Goal: Information Seeking & Learning: Learn about a topic

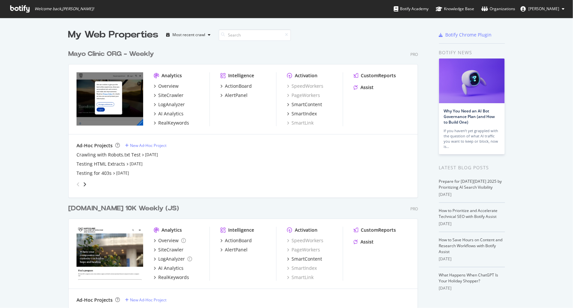
scroll to position [303, 565]
click at [175, 122] on div "RealKeywords" at bounding box center [173, 123] width 31 height 7
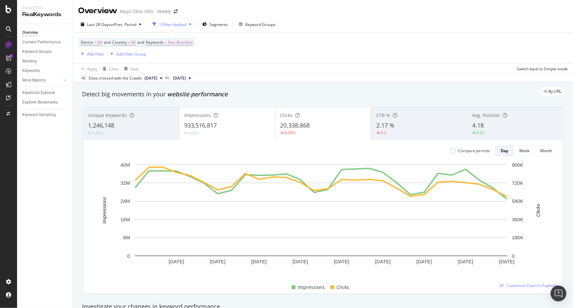
click at [493, 127] on div "4.18" at bounding box center [516, 125] width 86 height 9
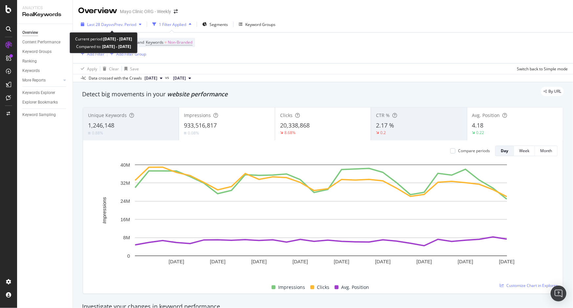
click at [136, 24] on span "vs Prev. Period" at bounding box center [123, 25] width 26 height 6
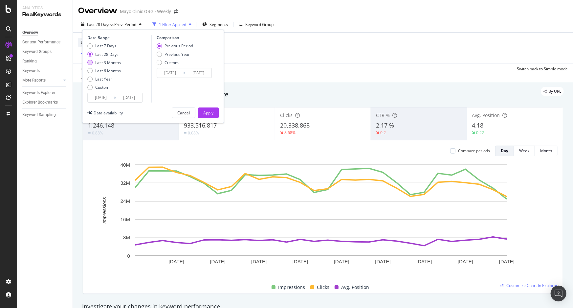
click at [104, 62] on div "Last 3 Months" at bounding box center [108, 63] width 26 height 6
type input "[DATE]"
click at [203, 112] on div "Apply" at bounding box center [208, 113] width 10 height 6
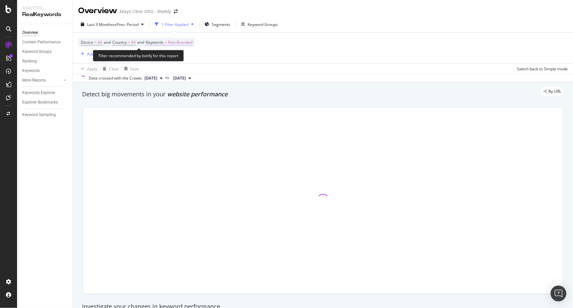
click at [190, 41] on span "Non-Branded" at bounding box center [180, 42] width 25 height 9
click at [188, 59] on div "button" at bounding box center [187, 58] width 8 height 4
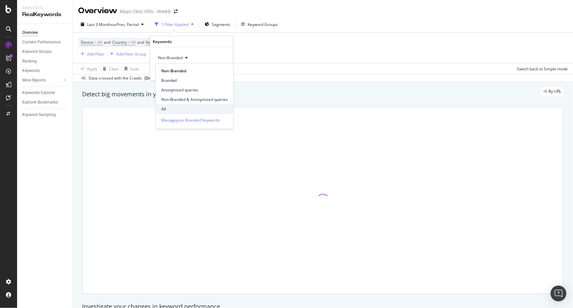
click at [169, 107] on span "All" at bounding box center [194, 109] width 67 height 6
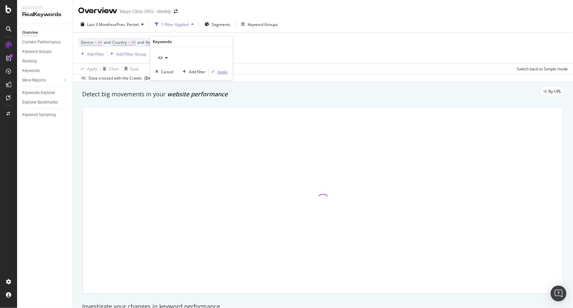
click at [223, 70] on div "Apply" at bounding box center [223, 72] width 10 height 6
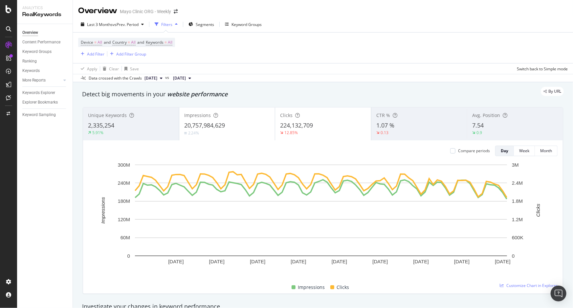
click at [505, 124] on div "7.54" at bounding box center [516, 125] width 86 height 9
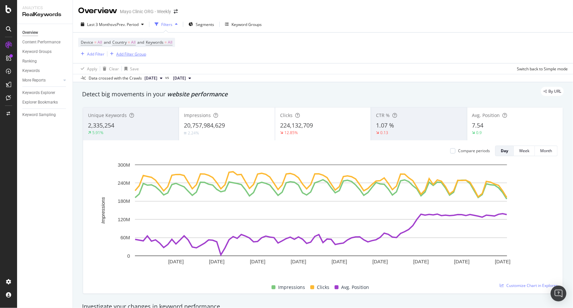
click at [129, 53] on div "Add Filter Group" at bounding box center [131, 54] width 30 height 6
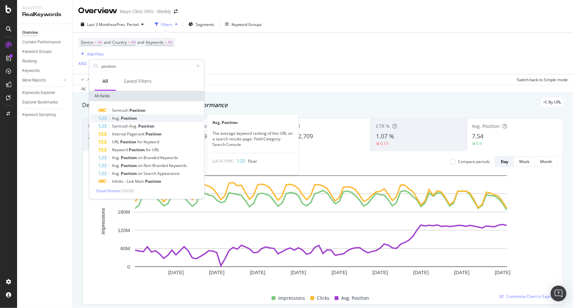
type input "position"
click at [133, 117] on span "Position" at bounding box center [129, 118] width 16 height 6
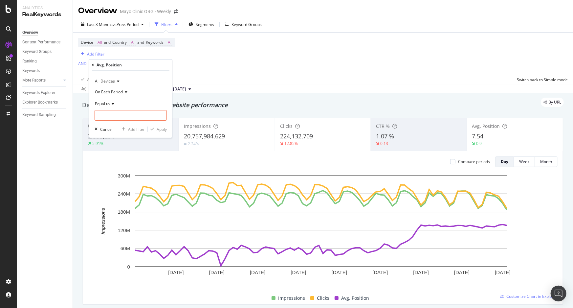
click at [114, 103] on icon at bounding box center [112, 104] width 5 height 4
click at [113, 150] on span "Greater than" at bounding box center [110, 152] width 24 height 6
click at [103, 117] on input "number" at bounding box center [131, 115] width 72 height 11
type input "20"
click at [159, 129] on div "Apply" at bounding box center [162, 130] width 10 height 6
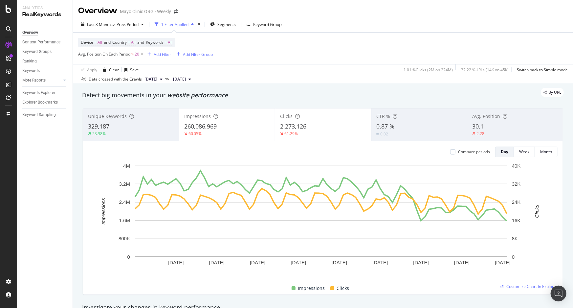
click at [138, 124] on div "329,187" at bounding box center [131, 126] width 86 height 9
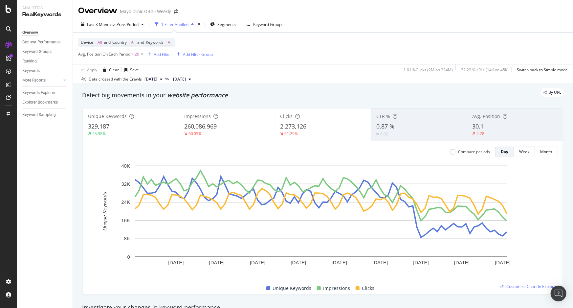
click at [140, 122] on div "Unique Keywords 329,187 23.98%" at bounding box center [131, 125] width 96 height 30
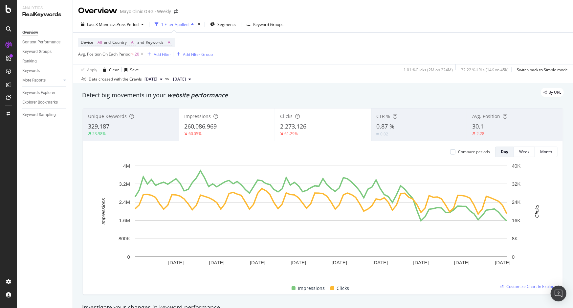
click at [233, 127] on div "260,086,969" at bounding box center [227, 126] width 86 height 9
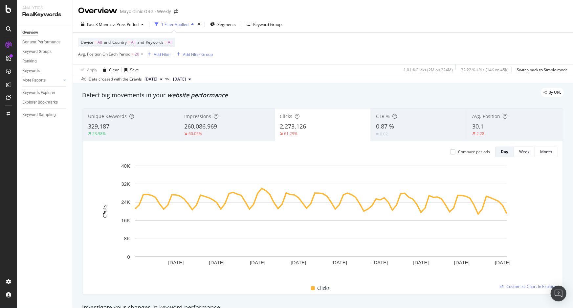
click at [231, 124] on div "260,086,969" at bounding box center [227, 126] width 86 height 9
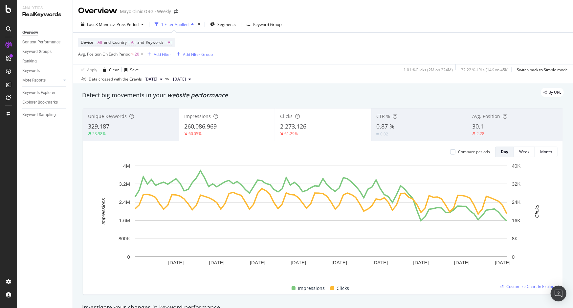
click at [324, 128] on div "2,273,126" at bounding box center [323, 126] width 86 height 9
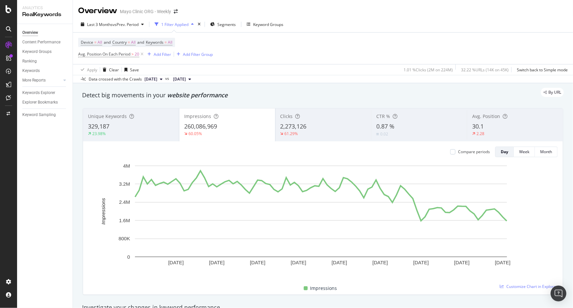
click at [487, 122] on div "Avg. Position 30.1 2.28" at bounding box center [515, 125] width 96 height 30
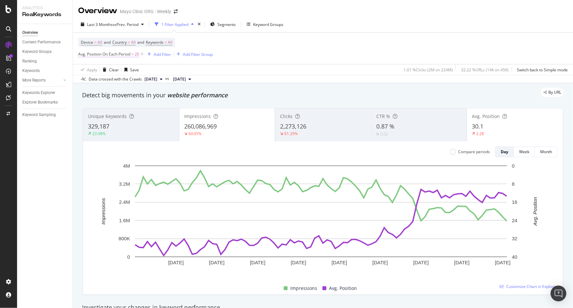
click at [125, 53] on span "Avg. Position On Each Period" at bounding box center [104, 54] width 52 height 6
click at [216, 43] on div "Device = All and Country = All and Keywords = All Avg. Position On Each Period …" at bounding box center [323, 49] width 490 height 32
click at [164, 54] on div "Add Filter" at bounding box center [162, 55] width 17 height 6
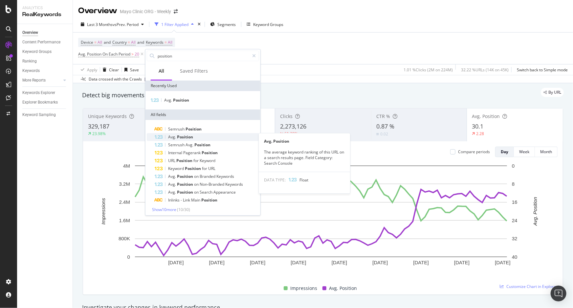
type input "position"
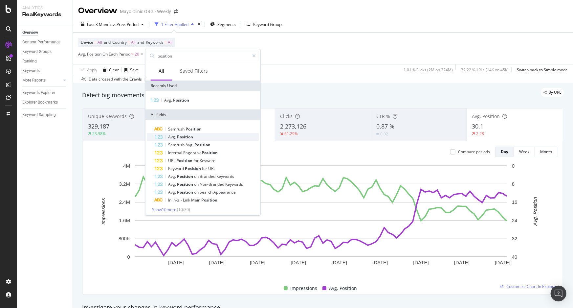
click at [185, 135] on span "Position" at bounding box center [185, 137] width 16 height 6
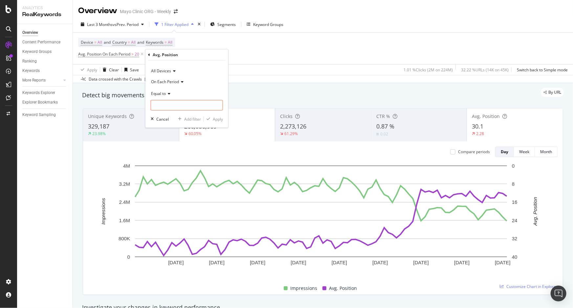
click at [166, 94] on icon at bounding box center [168, 94] width 5 height 4
click at [168, 141] on span "Greater than" at bounding box center [166, 141] width 24 height 6
click at [177, 106] on input "number" at bounding box center [187, 105] width 72 height 11
type input "20"
click at [219, 119] on div "Apply" at bounding box center [218, 119] width 10 height 6
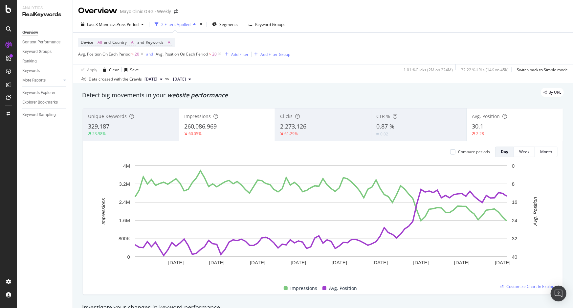
click at [492, 123] on div "30.1" at bounding box center [515, 126] width 86 height 9
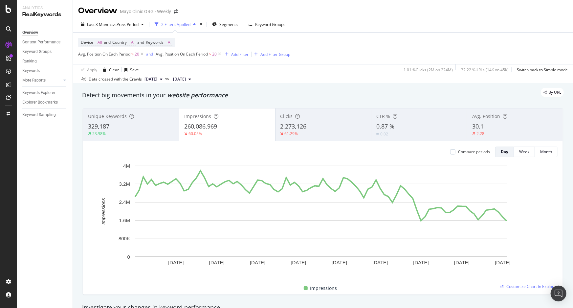
click at [292, 122] on div "Clicks 2,273,126 61.29%" at bounding box center [324, 125] width 96 height 30
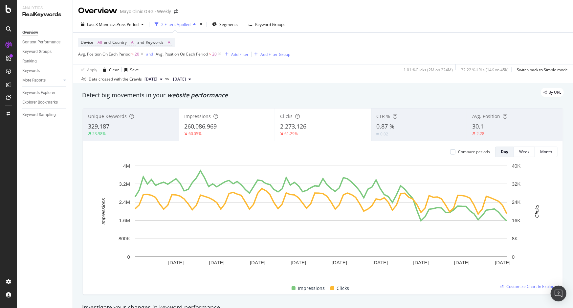
click at [301, 123] on span "2,273,126" at bounding box center [293, 126] width 26 height 8
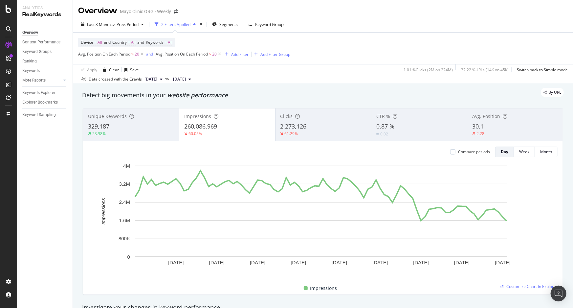
click at [394, 122] on div "CTR % 0.87 % 0.02" at bounding box center [419, 125] width 96 height 30
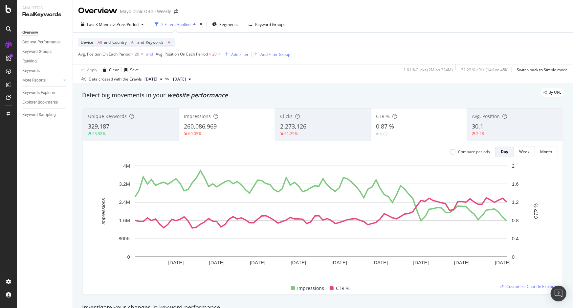
click at [400, 122] on div "CTR % 0.87 % 0.02" at bounding box center [419, 125] width 96 height 30
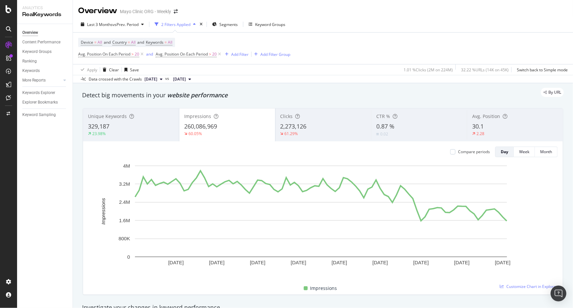
click at [496, 124] on div "30.1" at bounding box center [516, 126] width 86 height 9
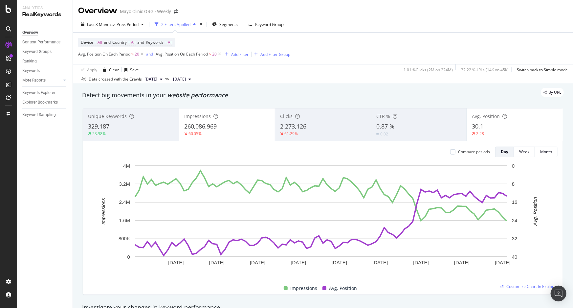
click at [485, 125] on div "30.1" at bounding box center [515, 126] width 86 height 9
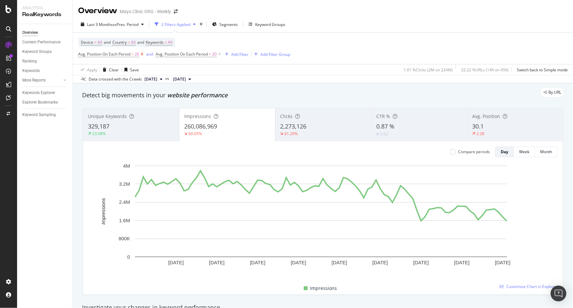
click at [142, 54] on icon at bounding box center [142, 54] width 6 height 7
click at [138, 55] on span "20" at bounding box center [137, 54] width 5 height 9
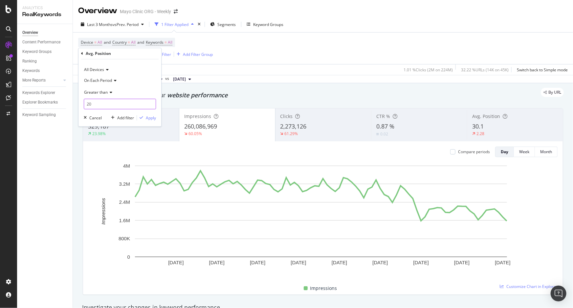
drag, startPoint x: 96, startPoint y: 102, endPoint x: 71, endPoint y: 100, distance: 25.4
click at [71, 100] on body "Analytics RealKeywords Overview Content Performance Keyword Groups Ranking Keyw…" at bounding box center [286, 154] width 573 height 308
drag, startPoint x: 87, startPoint y: 103, endPoint x: 94, endPoint y: 105, distance: 7.0
click at [94, 105] on input "20" at bounding box center [120, 104] width 72 height 11
type input "10"
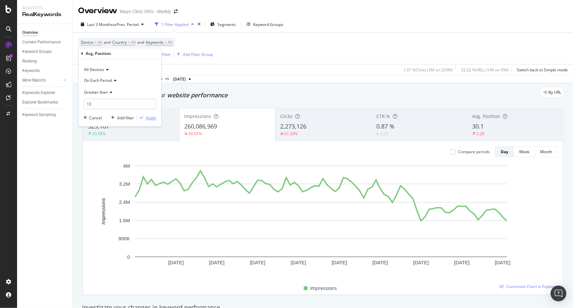
click at [149, 118] on div "Apply" at bounding box center [151, 118] width 10 height 6
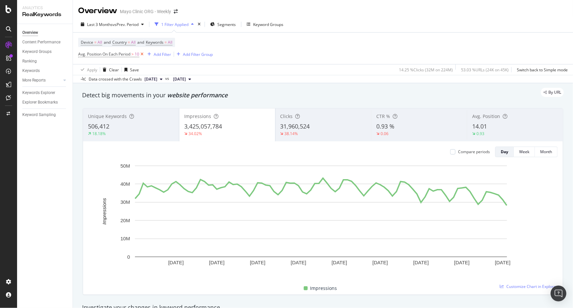
click at [142, 53] on icon at bounding box center [142, 54] width 6 height 7
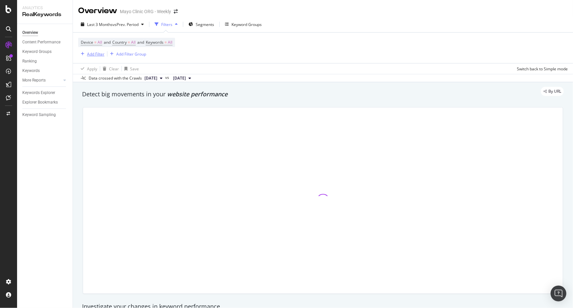
click at [98, 55] on div "Add Filter" at bounding box center [95, 54] width 17 height 6
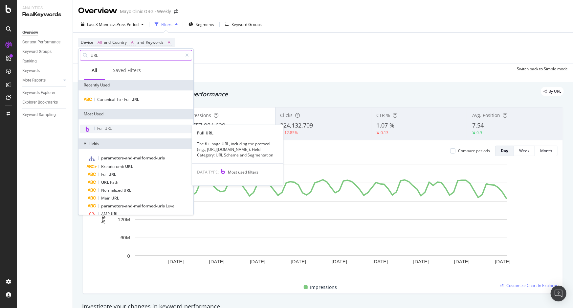
type input "URL"
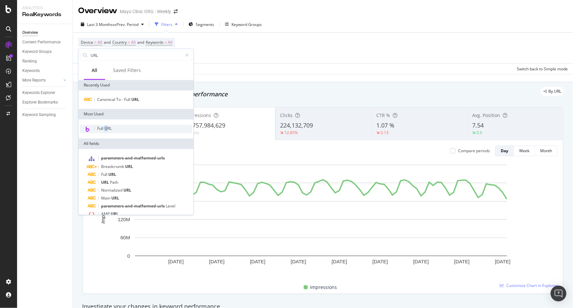
click at [106, 128] on span "Full URL" at bounding box center [104, 129] width 14 height 6
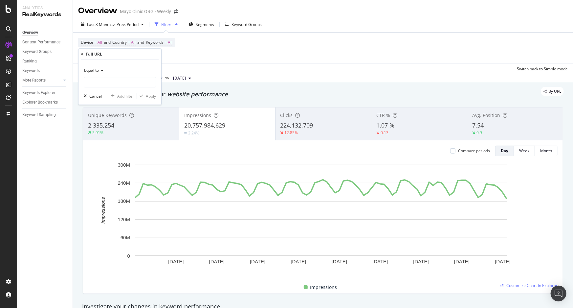
click at [102, 71] on icon at bounding box center [101, 70] width 5 height 4
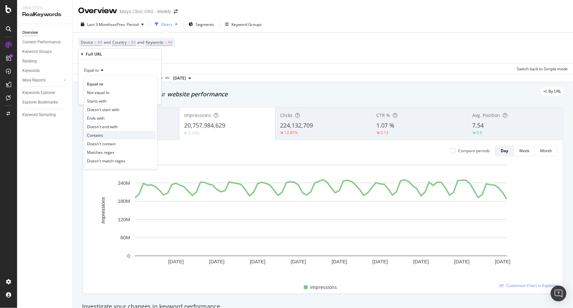
click at [104, 135] on div "Contains" at bounding box center [120, 135] width 70 height 9
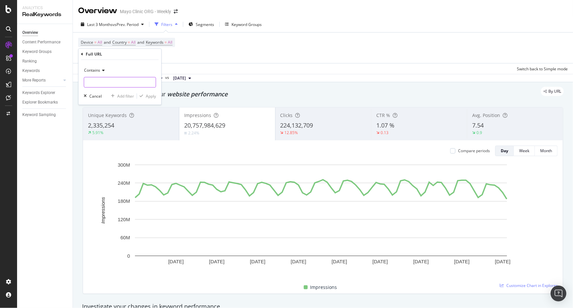
click at [99, 85] on input "text" at bounding box center [120, 82] width 72 height 11
paste input "/tests-procedures/complementary-alternative-medicine/in-depth/natural-vs-safe-h…"
type input "/tests-procedures/complementary-alternative-medicine/in-depth/natural-vs-safe-h…"
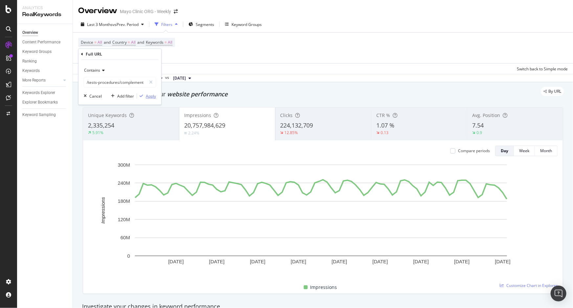
click at [150, 95] on div "Apply" at bounding box center [151, 96] width 10 height 6
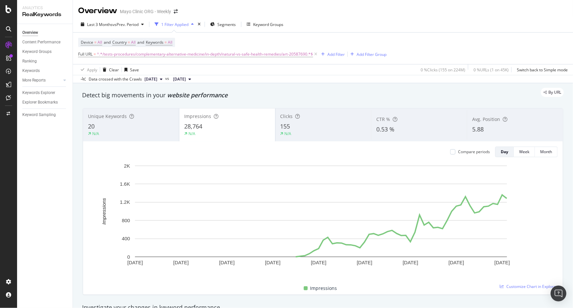
click at [296, 124] on div "155" at bounding box center [324, 126] width 86 height 9
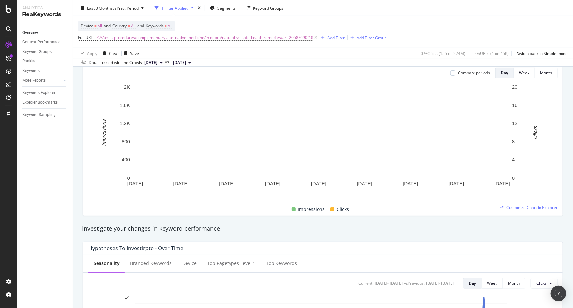
scroll to position [89, 0]
